Goal: Transaction & Acquisition: Purchase product/service

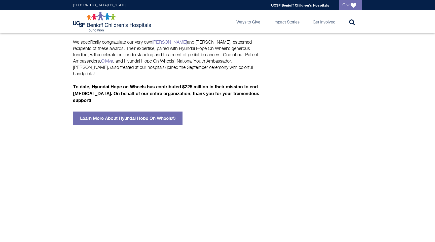
scroll to position [457, 0]
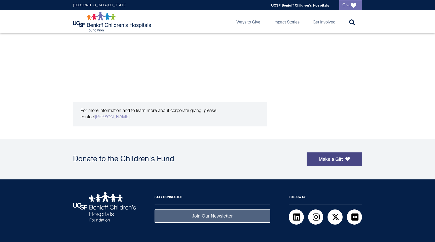
click at [328, 152] on link "Make a Gift" at bounding box center [334, 159] width 55 height 14
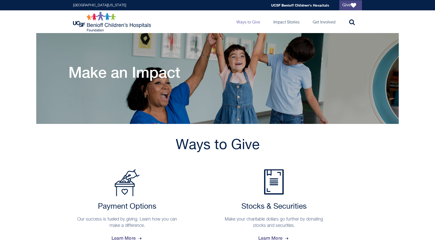
click at [347, 3] on link "Give" at bounding box center [351, 5] width 23 height 10
